Goal: Navigation & Orientation: Find specific page/section

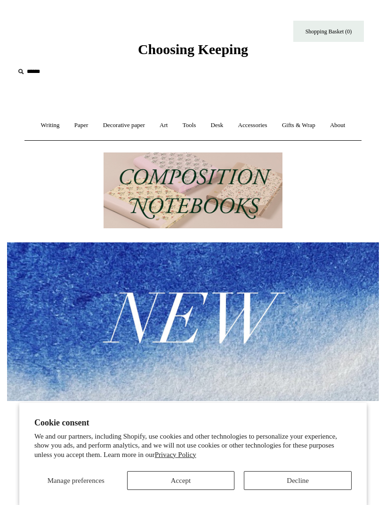
click at [220, 128] on link "Desk +" at bounding box center [217, 125] width 26 height 25
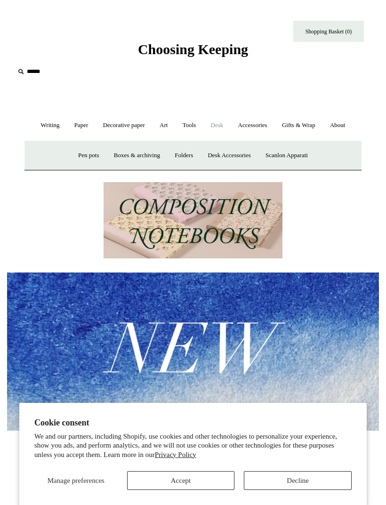
click at [85, 158] on link "Pen pots" at bounding box center [88, 155] width 34 height 25
click at [139, 155] on link "Boxes & archiving" at bounding box center [136, 155] width 59 height 25
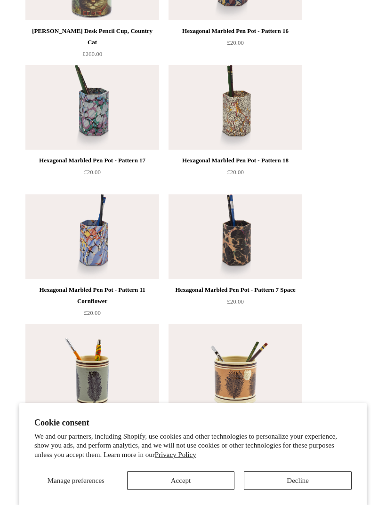
scroll to position [474, 0]
click at [94, 124] on img at bounding box center [92, 106] width 134 height 85
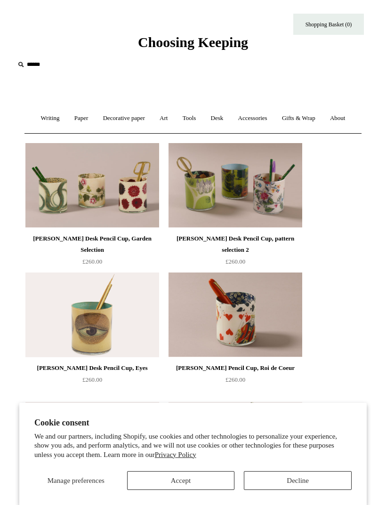
scroll to position [0, 0]
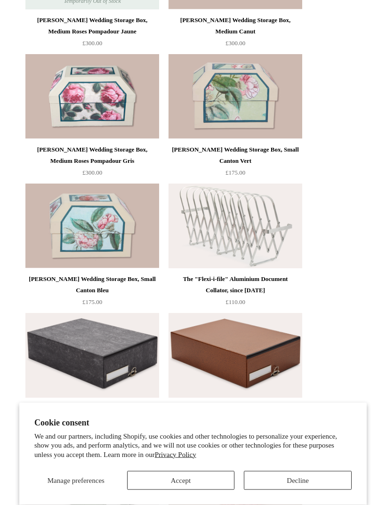
scroll to position [226, 0]
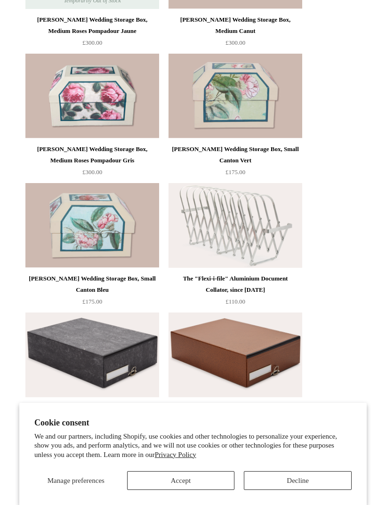
click at [200, 490] on button "Accept" at bounding box center [181, 480] width 108 height 19
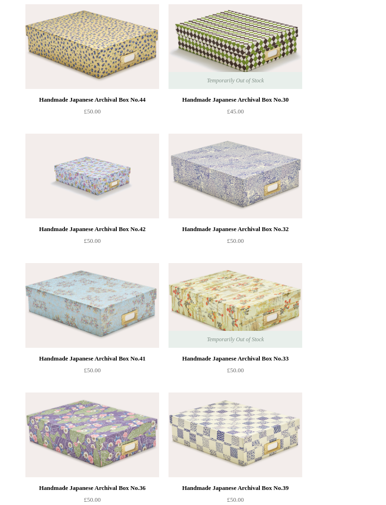
scroll to position [922, 0]
